Goal: Check status: Check status

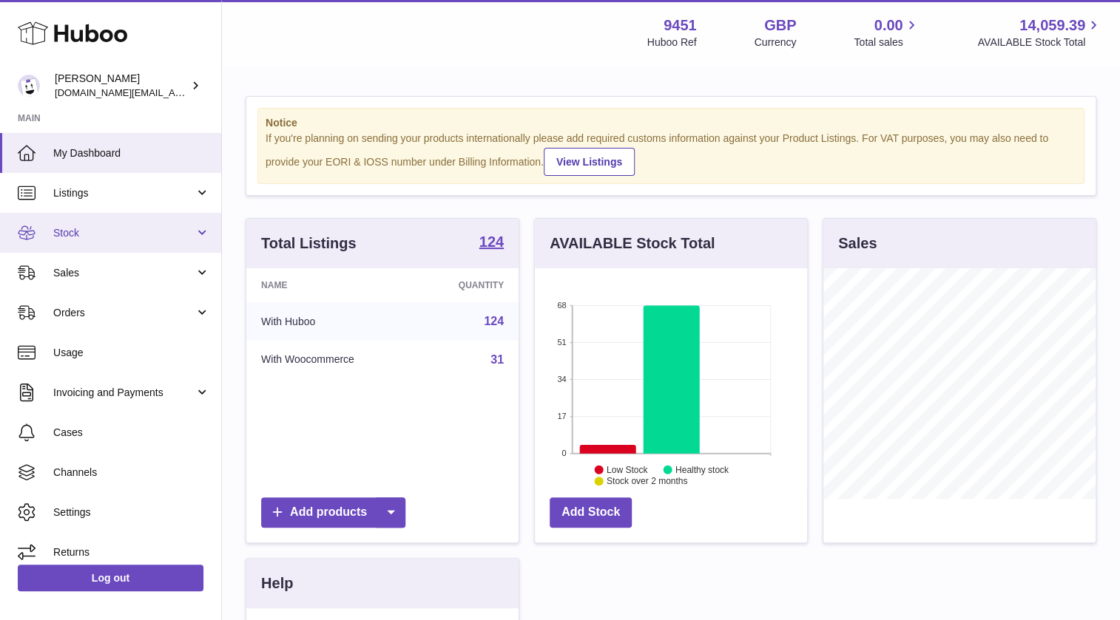
click at [85, 233] on span "Stock" at bounding box center [123, 233] width 141 height 14
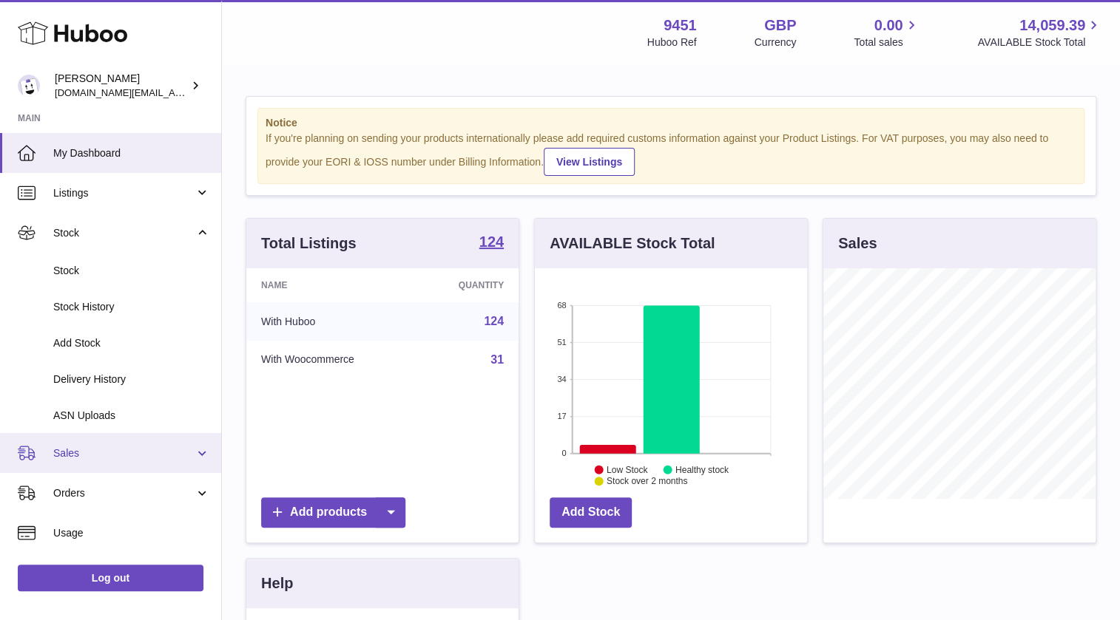
click at [78, 444] on link "Sales" at bounding box center [110, 453] width 221 height 40
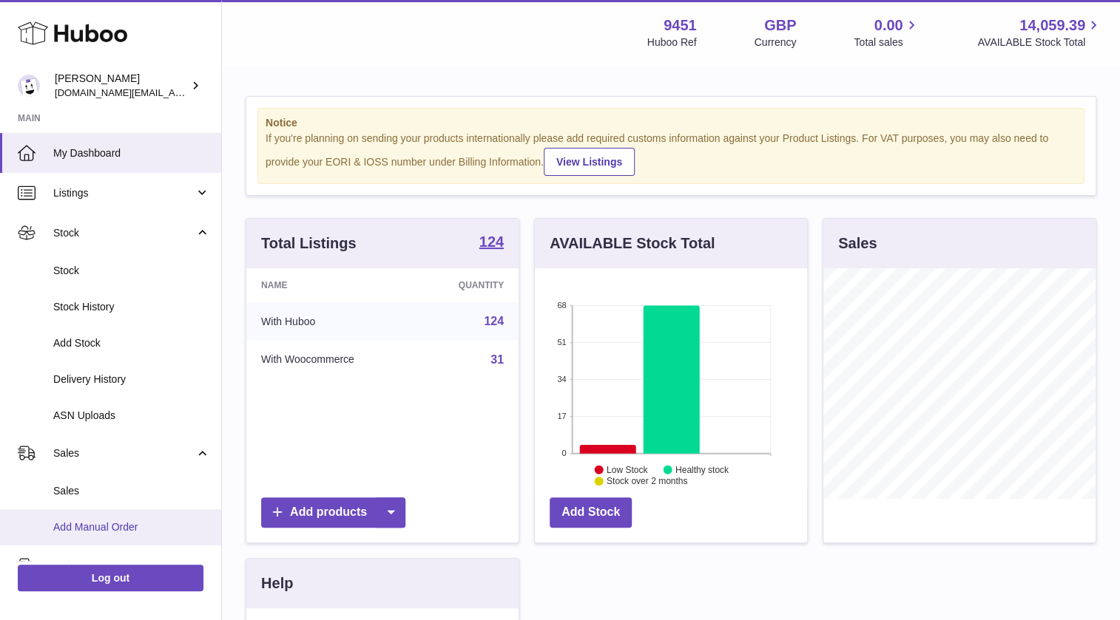
click at [91, 529] on span "Add Manual Order" at bounding box center [131, 528] width 157 height 14
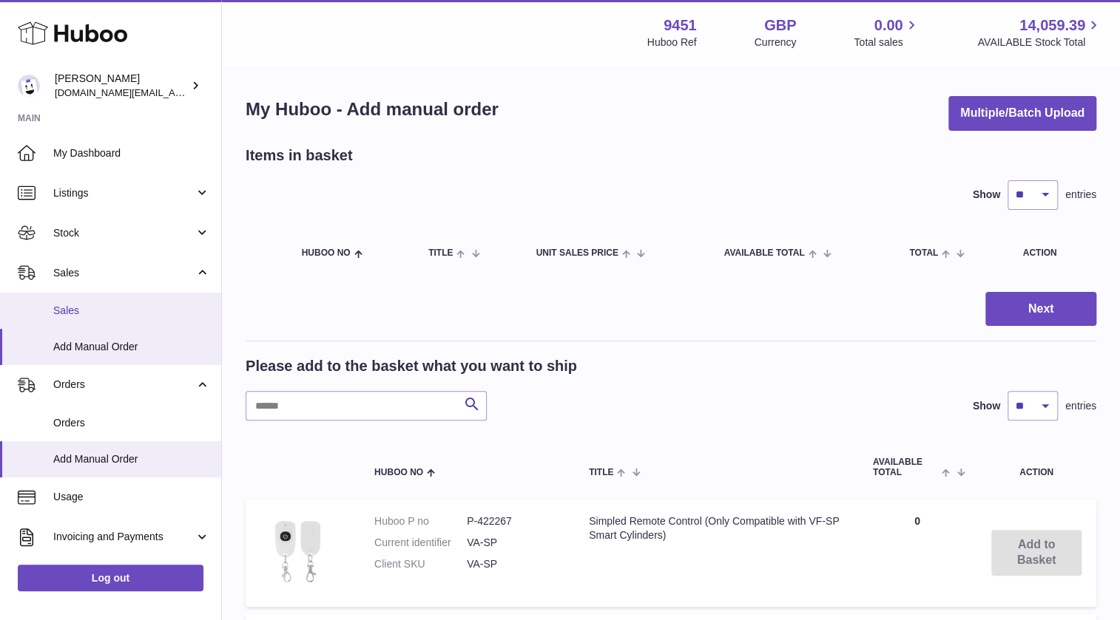
click at [66, 308] on span "Sales" at bounding box center [131, 311] width 157 height 14
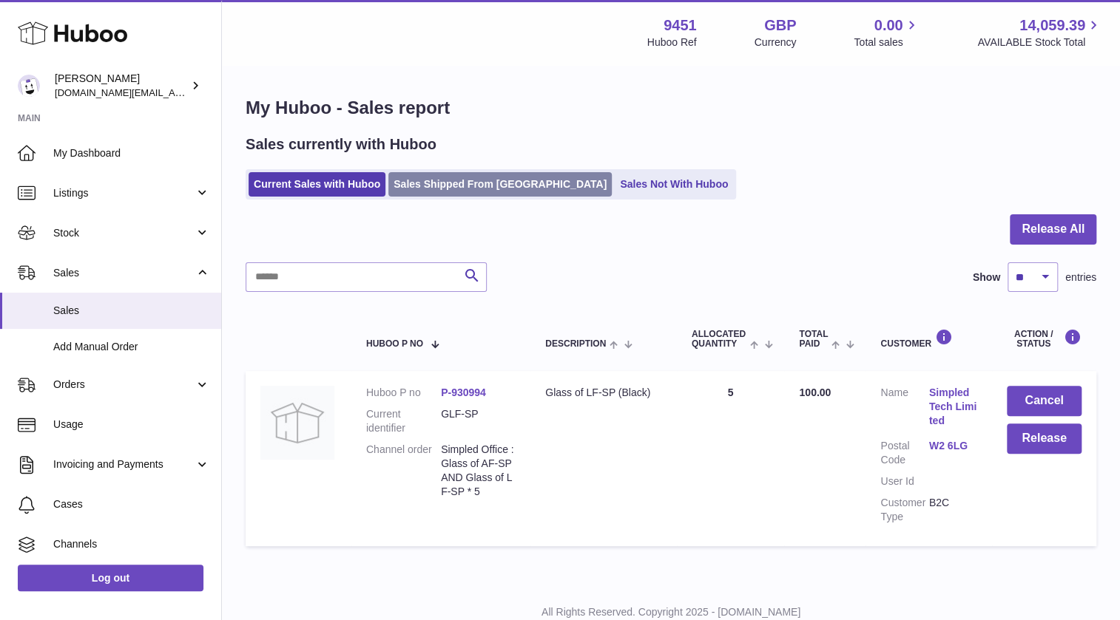
click at [470, 178] on link "Sales Shipped From [GEOGRAPHIC_DATA]" at bounding box center [499, 184] width 223 height 24
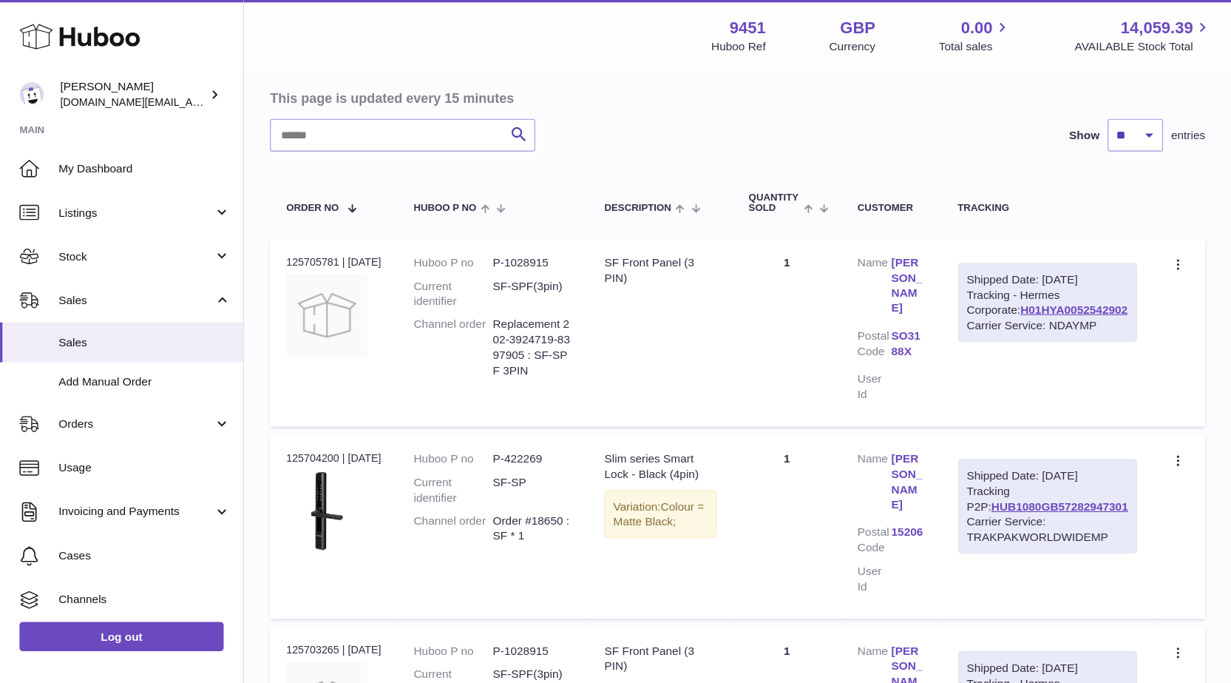
scroll to position [135, 0]
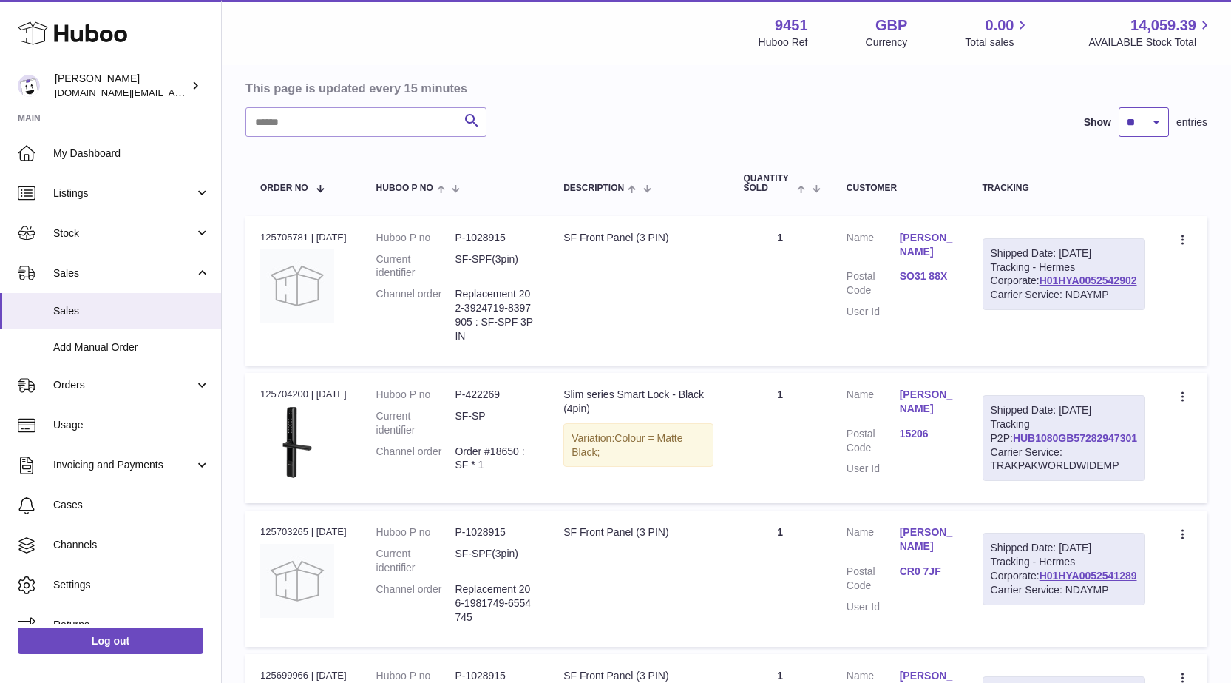
click at [1129, 129] on select "** ** **" at bounding box center [1144, 122] width 50 height 30
select select "**"
click at [1119, 107] on select "** ** **" at bounding box center [1144, 122] width 50 height 30
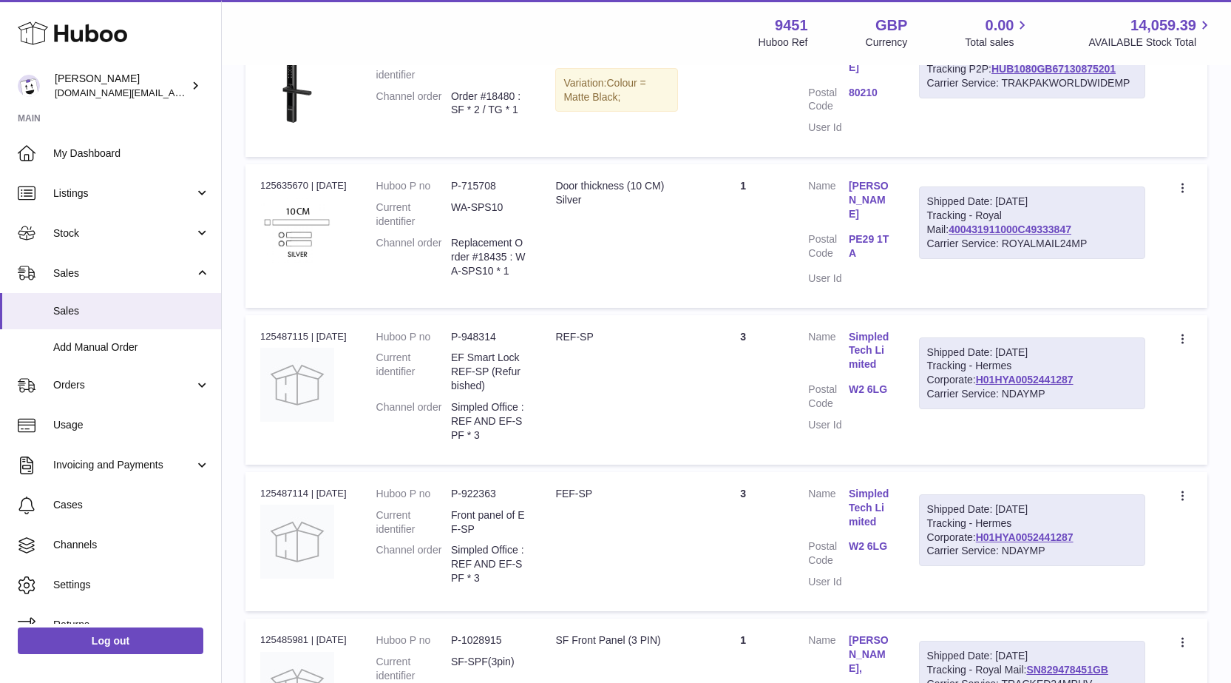
scroll to position [1392, 0]
click at [948, 345] on div "Shipped Date: 27th Sep 2025" at bounding box center [1032, 352] width 210 height 14
drag, startPoint x: 948, startPoint y: 301, endPoint x: 959, endPoint y: 347, distance: 47.2
click at [959, 347] on div "Shipped Date: 27th Sep 2025 Tracking - Hermes Corporate: H01HYA0052441287 Carri…" at bounding box center [1032, 372] width 226 height 72
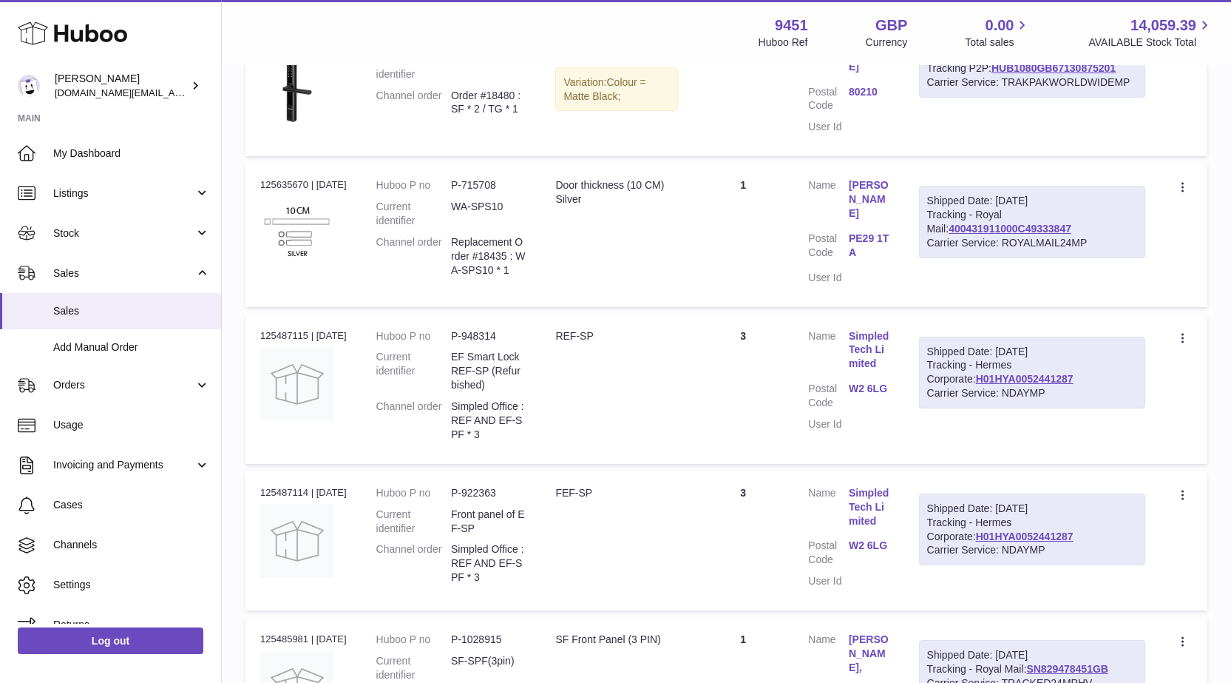
copy tr "Shipped Date: 27th Sep 2025 Tracking - Hermes Corporate: H01HYA0052441287 Carri…"
drag, startPoint x: 465, startPoint y: 359, endPoint x: 523, endPoint y: 398, distance: 69.3
click at [523, 398] on dl "Huboo P no P-948314 Current identifier EF Smart Lock REF-SP (Refurbished) Chann…" at bounding box center [451, 389] width 150 height 120
click at [541, 392] on td "Huboo P no P-948314 Current identifier EF Smart Lock REF-SP (Refurbished) Chann…" at bounding box center [452, 388] width 180 height 149
drag, startPoint x: 467, startPoint y: 357, endPoint x: 549, endPoint y: 394, distance: 90.0
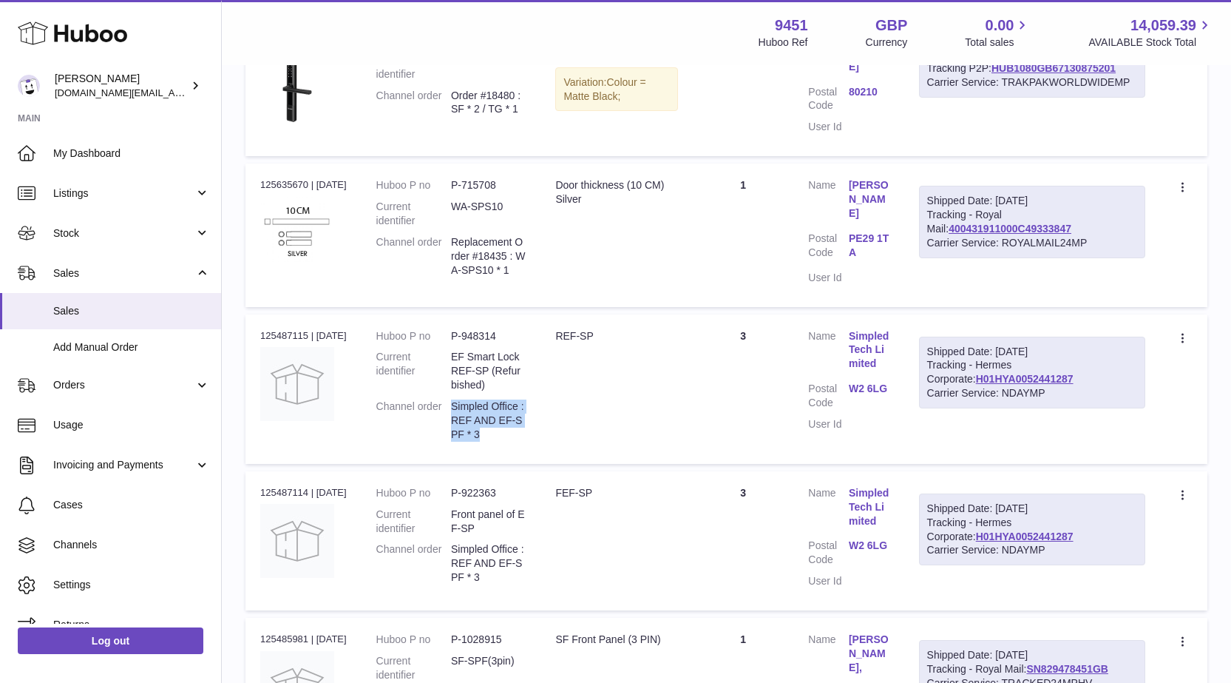
click at [541, 394] on td "Huboo P no P-948314 Current identifier EF Smart Lock REF-SP (Refurbished) Chann…" at bounding box center [452, 388] width 180 height 149
copy dd "Simpled Office : REF AND EF-SPF * 3"
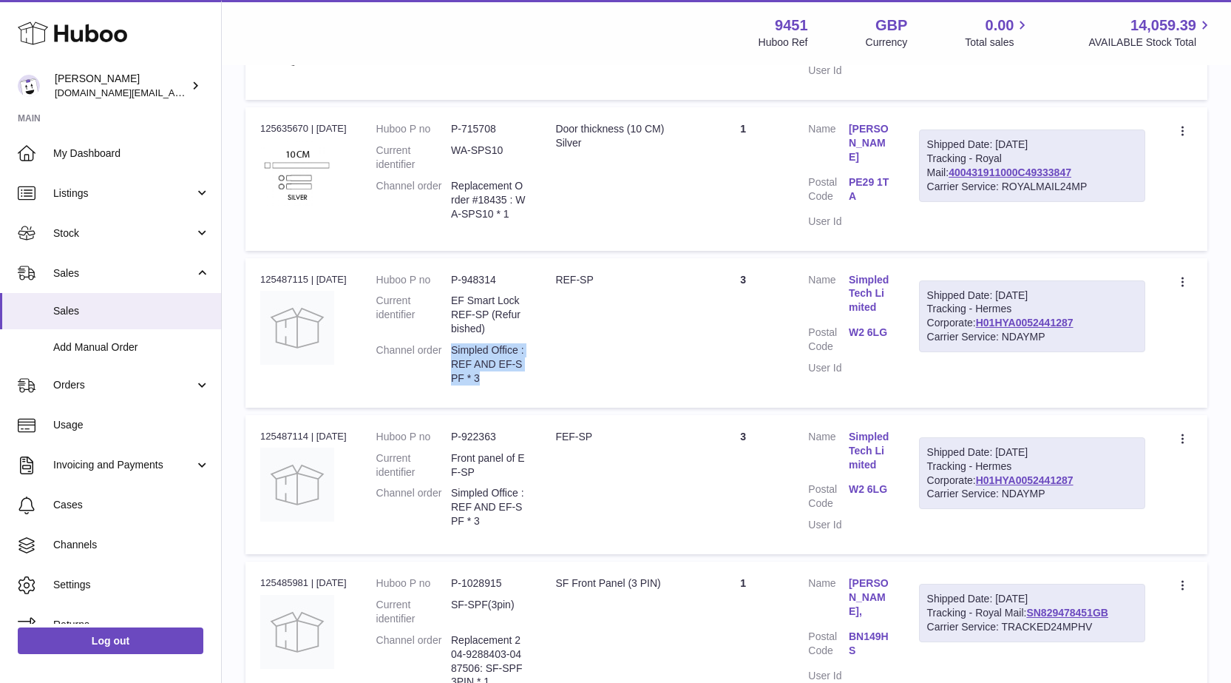
scroll to position [1540, 0]
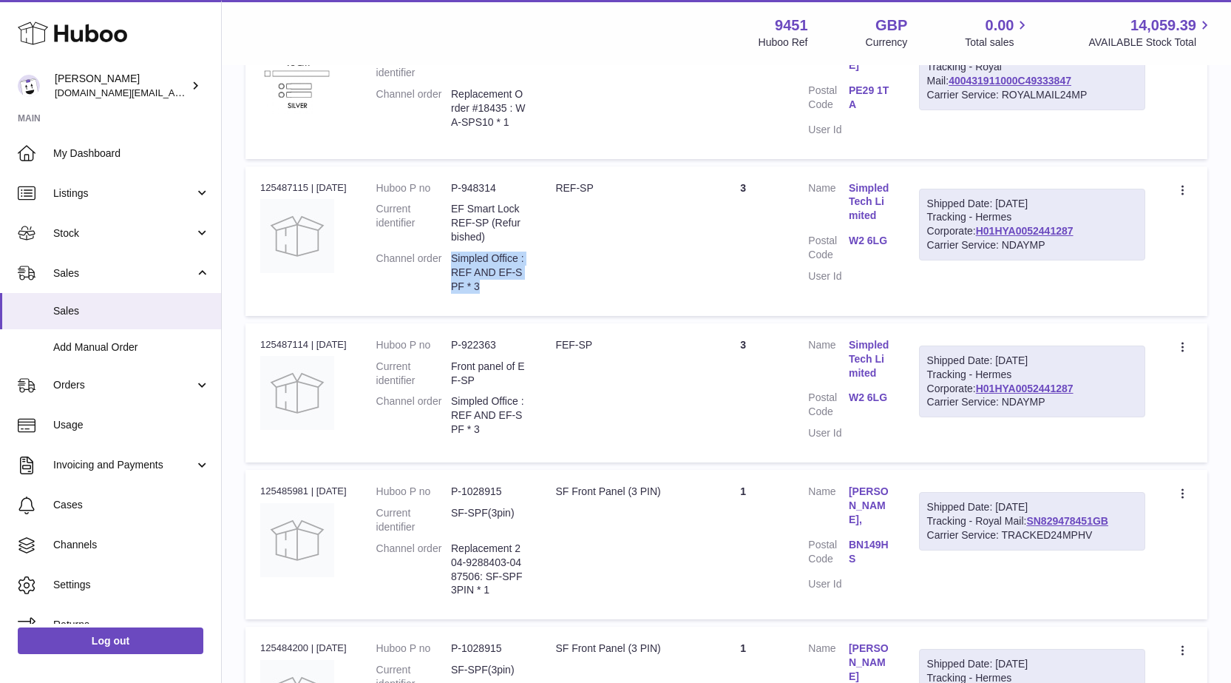
drag, startPoint x: 934, startPoint y: 309, endPoint x: 1075, endPoint y: 361, distance: 150.4
click at [1075, 361] on td "Shipped Date: 27th Sep 2025 Tracking - Hermes Corporate: H01HYA0052441287 Carri…" at bounding box center [1032, 392] width 256 height 139
copy div "Shipped Date: 27th Sep 2025 Tracking - Hermes Corporate: H01HYA0052441287 Carri…"
drag, startPoint x: 470, startPoint y: 354, endPoint x: 541, endPoint y: 390, distance: 80.4
click at [526, 394] on dd "Simpled Office : REF AND EF-SPF * 3" at bounding box center [488, 415] width 75 height 42
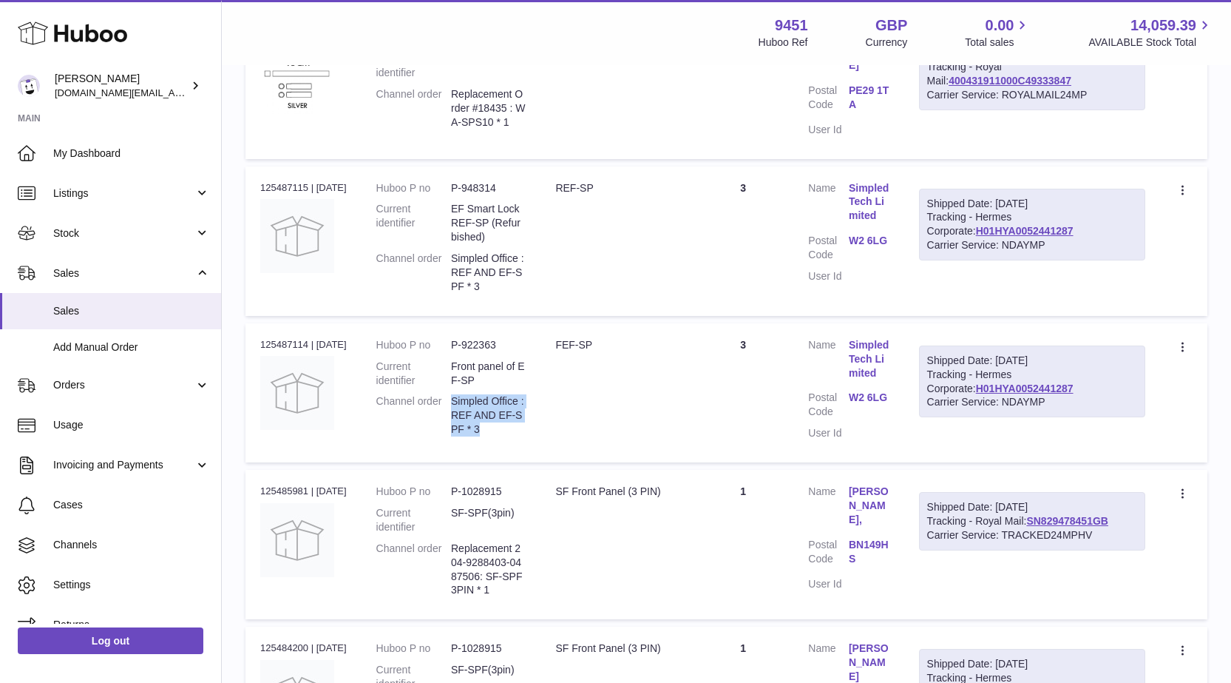
copy dd "Simpled Office : REF AND EF-SPF * 3"
drag, startPoint x: 469, startPoint y: 319, endPoint x: 541, endPoint y: 335, distance: 73.4
click at [526, 359] on dd "Front panel of EF-SP" at bounding box center [488, 373] width 75 height 28
copy dd "Front panel of EF-SP"
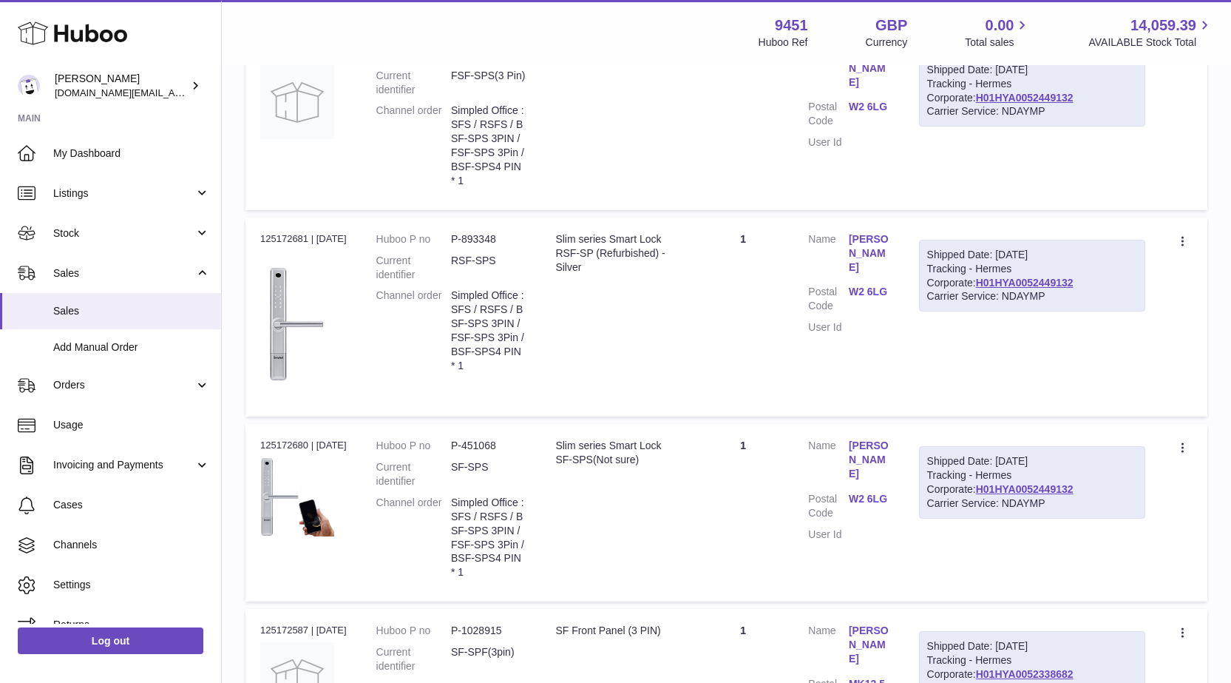
scroll to position [4794, 0]
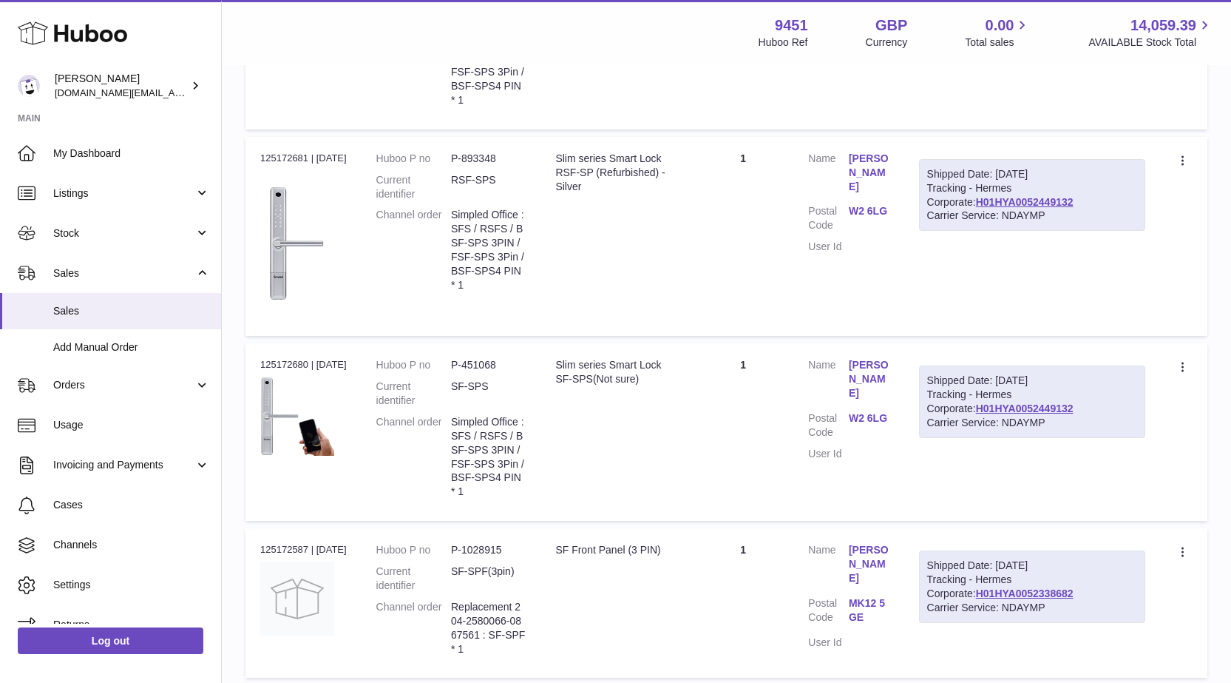
drag, startPoint x: 943, startPoint y: 260, endPoint x: 1118, endPoint y: 300, distance: 179.9
click at [1118, 365] on div "Shipped Date: 27th Sep 2025 Tracking - Hermes Corporate: H01HYA0052449132 Carri…" at bounding box center [1032, 401] width 226 height 72
copy div "Shipped Date: 27th Sep 2025 Tracking - Hermes Corporate: H01HYA0052449132 Carri…"
drag, startPoint x: 469, startPoint y: 300, endPoint x: 545, endPoint y: 373, distance: 105.7
click at [541, 373] on td "Huboo P no P-451068 Current identifier SF-SPS Channel order Simpled Office : SF…" at bounding box center [452, 431] width 180 height 177
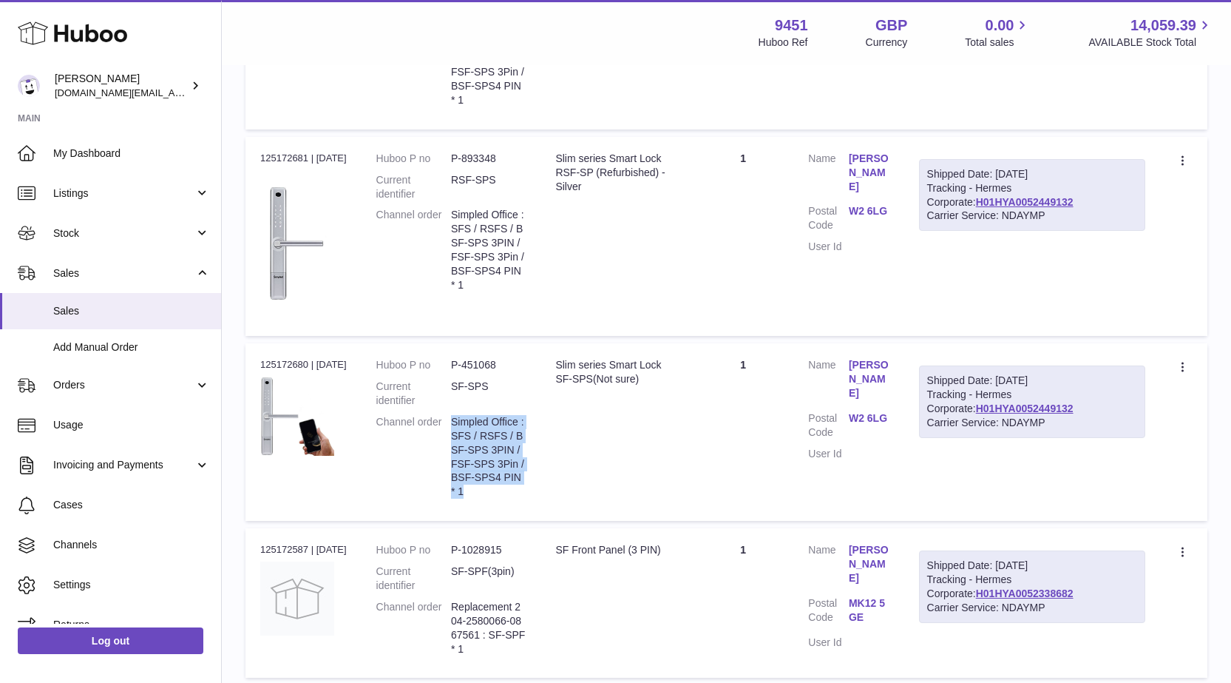
copy dd "Simpled Office : SFS / RSFS / BSF-SPS 3PIN /FSF-SPS 3Pin /BSF-SPS4 PIN * 1"
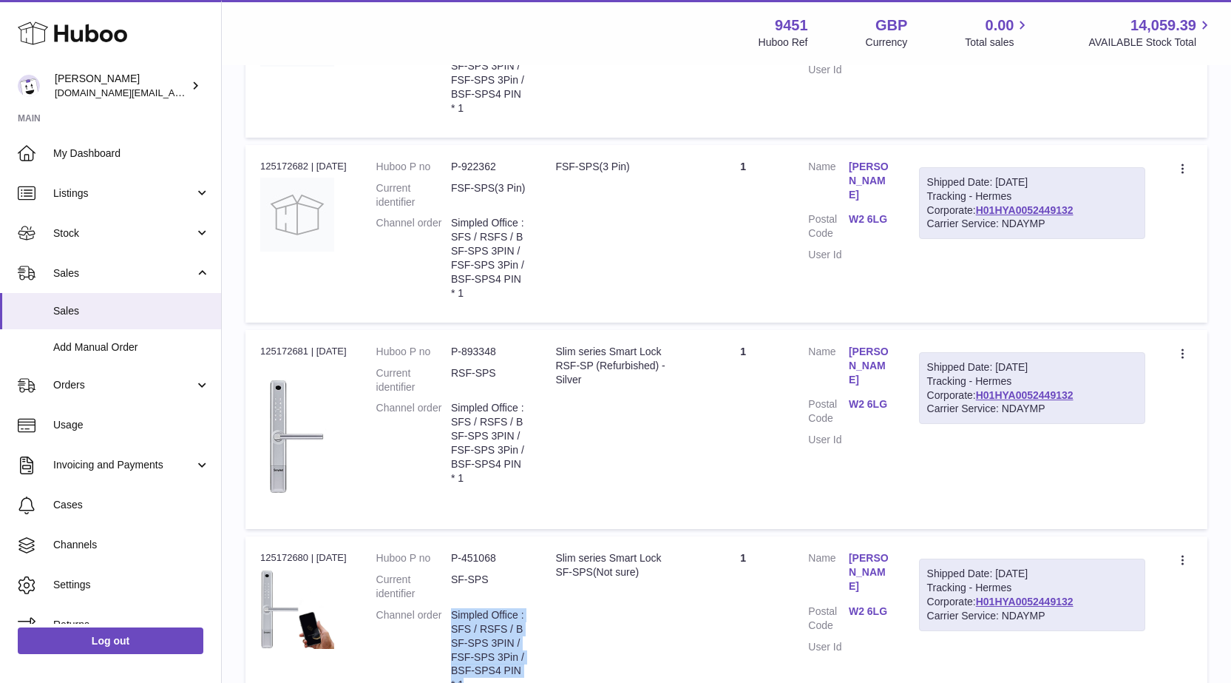
scroll to position [4646, 0]
